Goal: Book appointment/travel/reservation

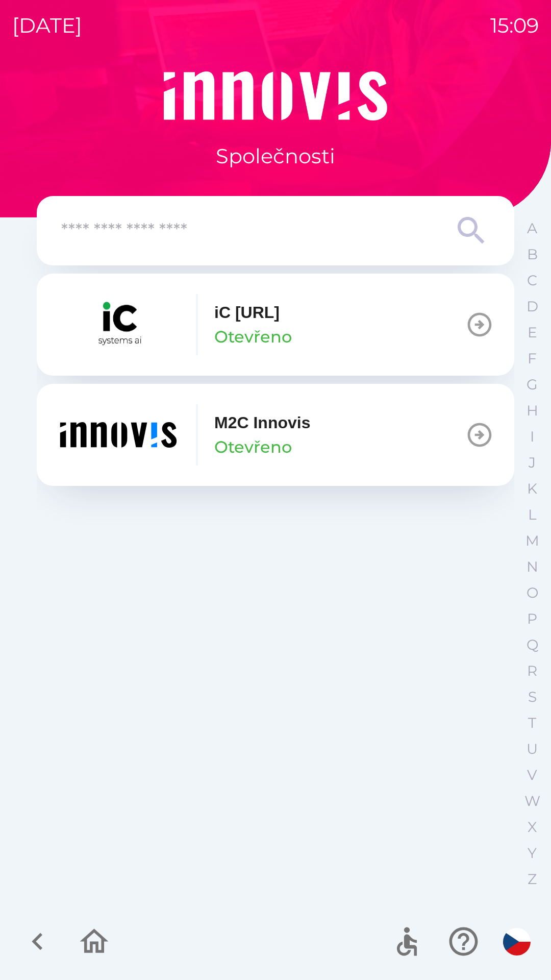
click at [209, 434] on div "M2C Innovis Otevřeno" at bounding box center [183, 434] width 253 height 61
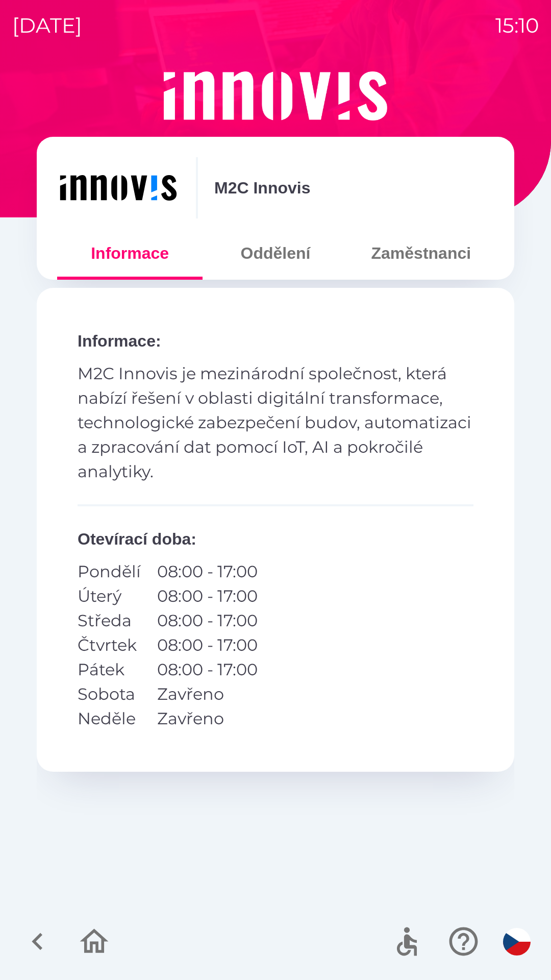
click at [425, 251] on button "Zaměstnanci" at bounding box center [421, 253] width 145 height 37
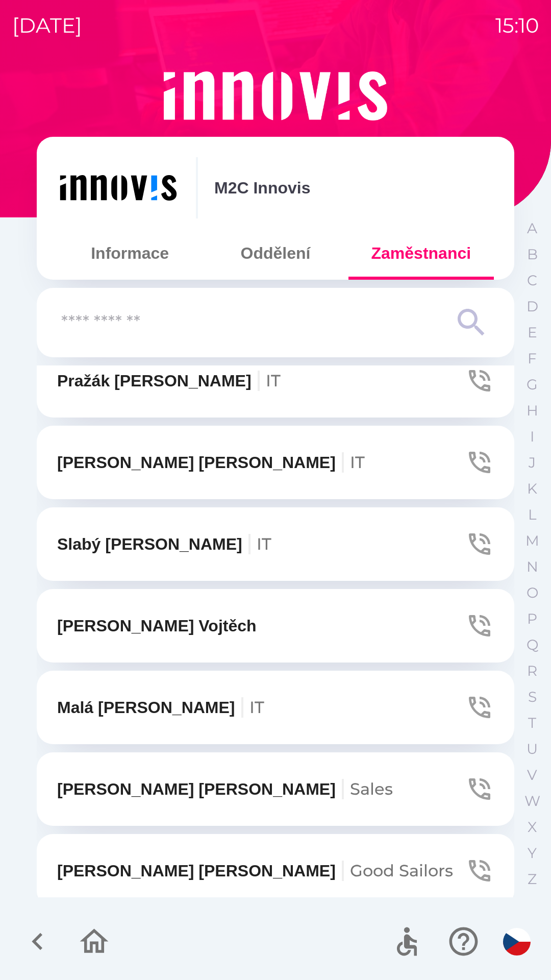
scroll to position [1586, 0]
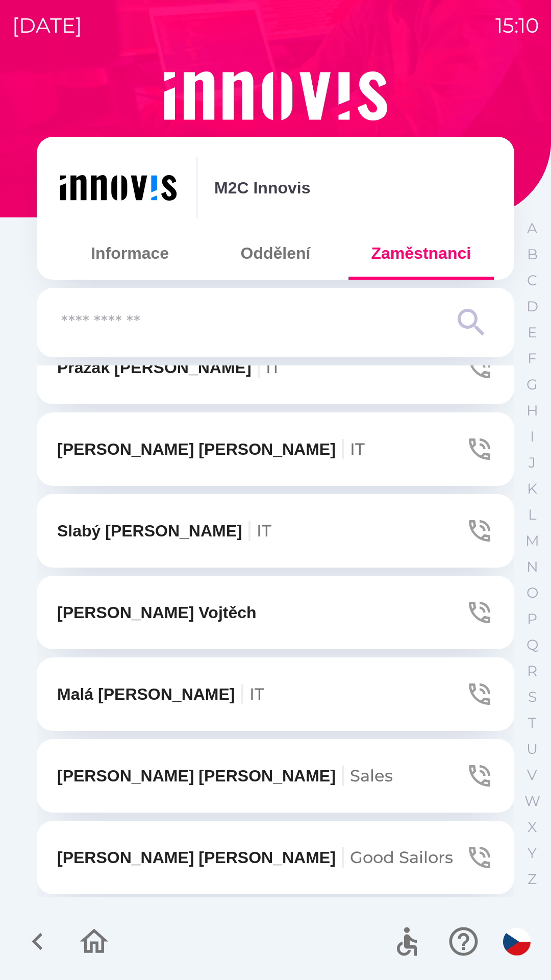
click at [207, 687] on button "Malá [PERSON_NAME] IT" at bounding box center [276, 693] width 478 height 73
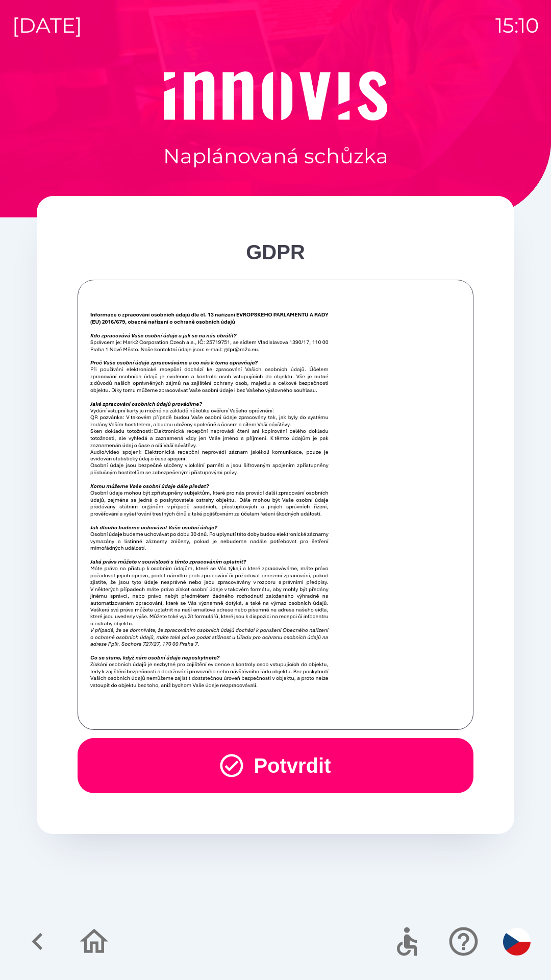
click at [308, 762] on button "Potvrdit" at bounding box center [276, 765] width 396 height 55
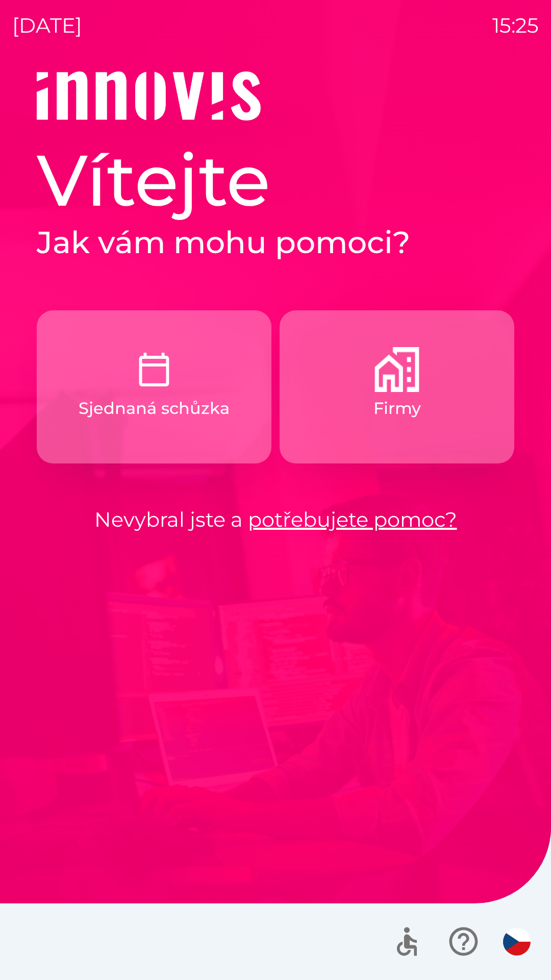
click at [383, 372] on img "button" at bounding box center [397, 369] width 45 height 45
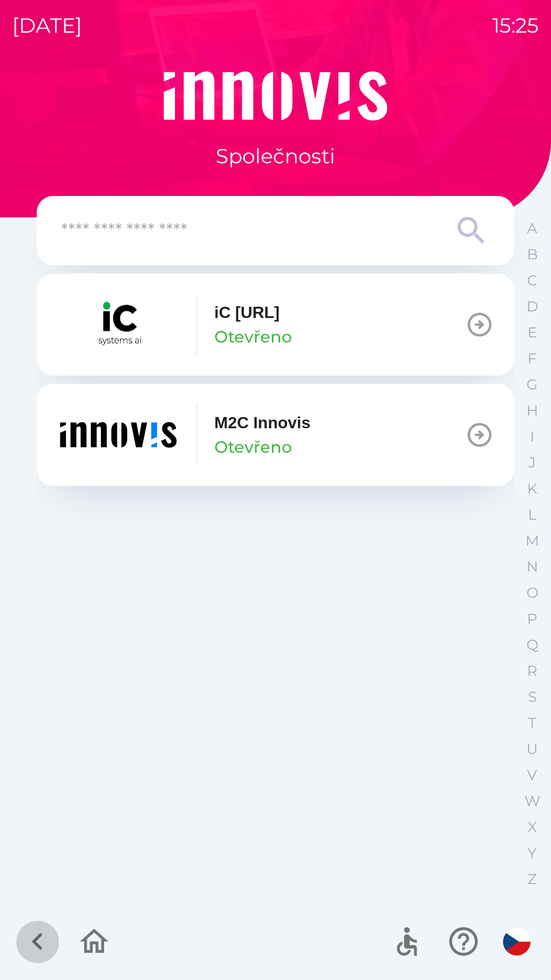
click at [39, 938] on icon "button" at bounding box center [37, 941] width 11 height 17
